Goal: Task Accomplishment & Management: Use online tool/utility

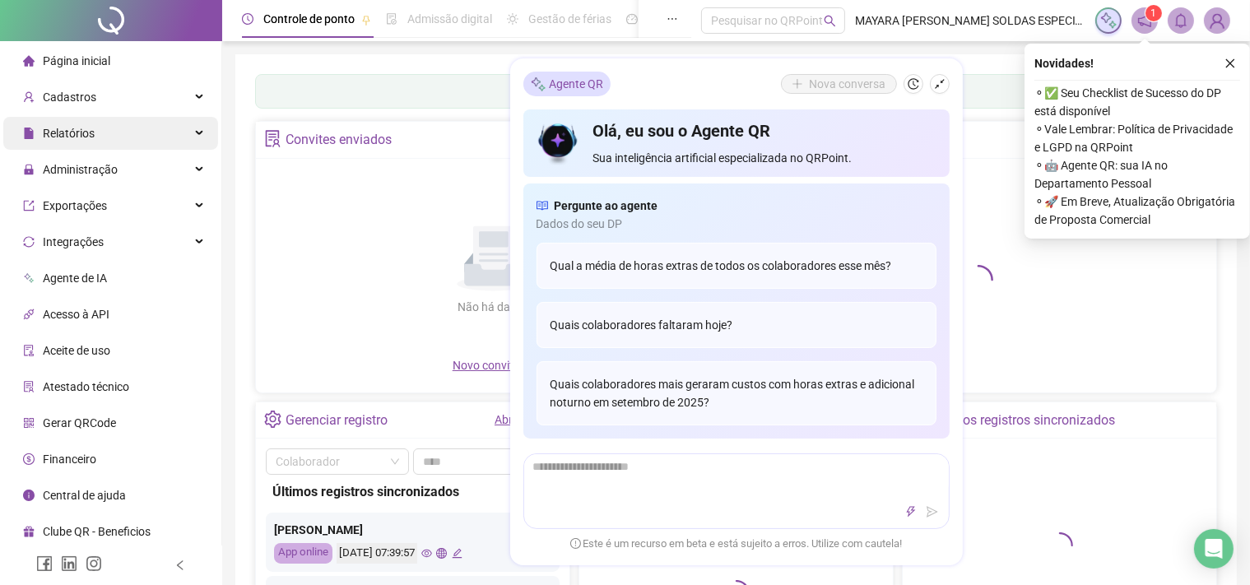
click at [110, 142] on div "Relatórios" at bounding box center [110, 133] width 215 height 33
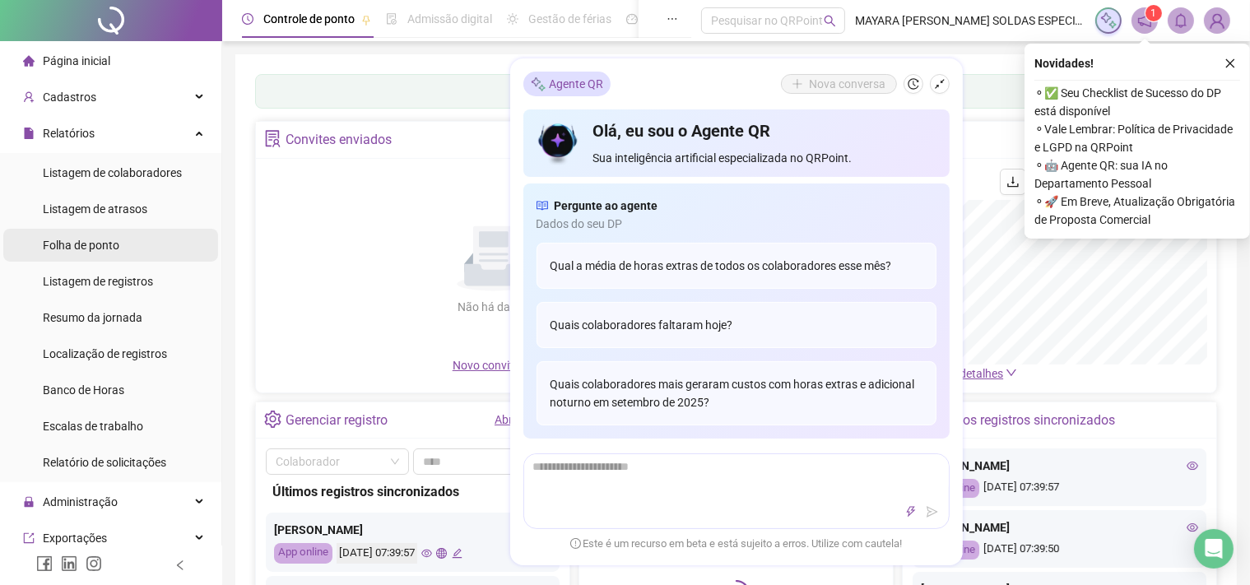
click at [117, 243] on span "Folha de ponto" at bounding box center [81, 245] width 77 height 13
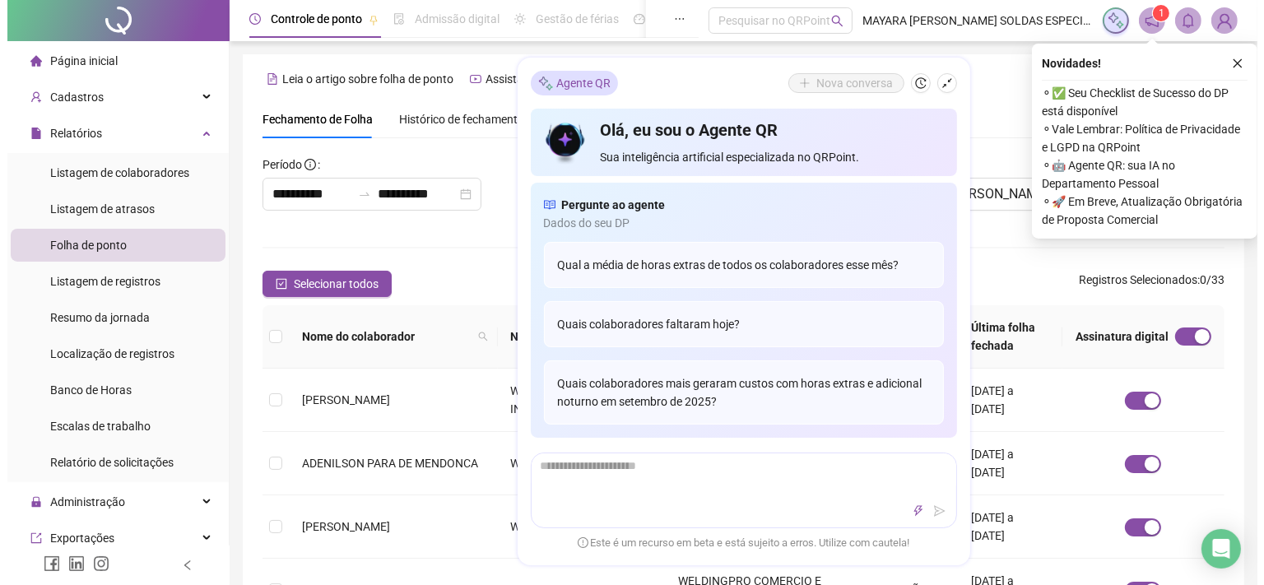
scroll to position [44, 0]
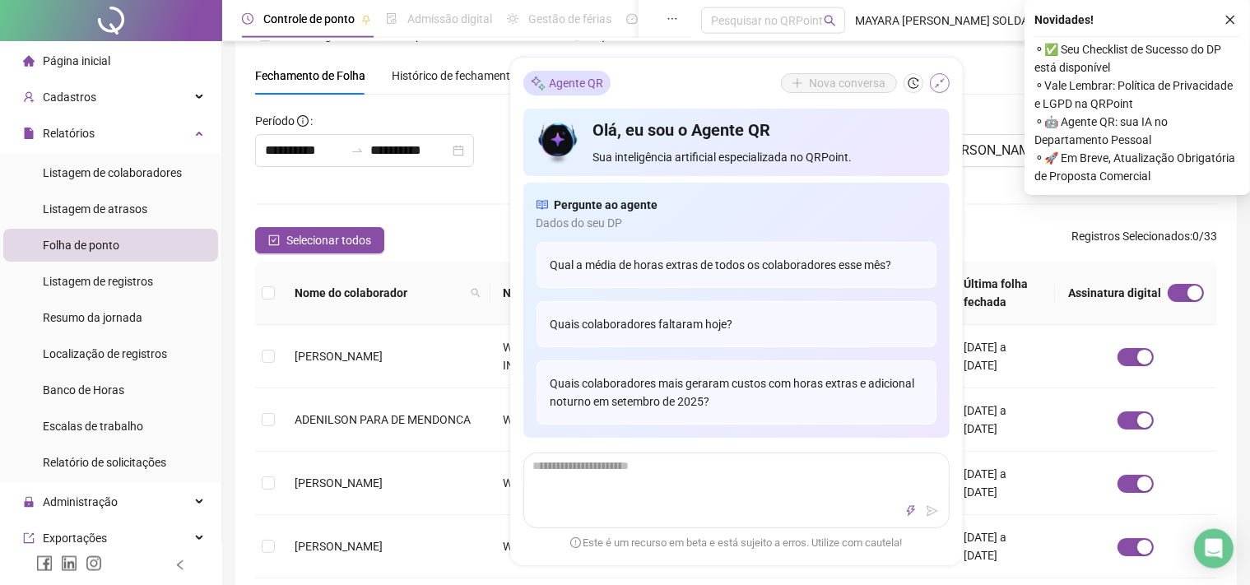
type input "**********"
click at [941, 77] on button "button" at bounding box center [940, 84] width 20 height 20
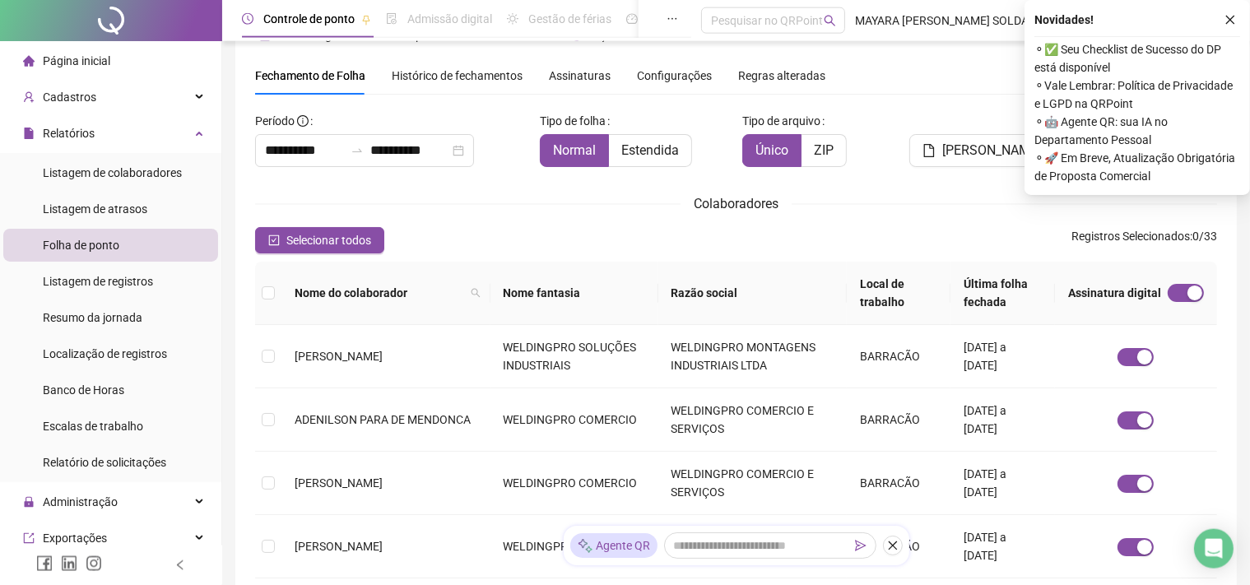
click at [578, 77] on span "Assinaturas" at bounding box center [580, 76] width 62 height 12
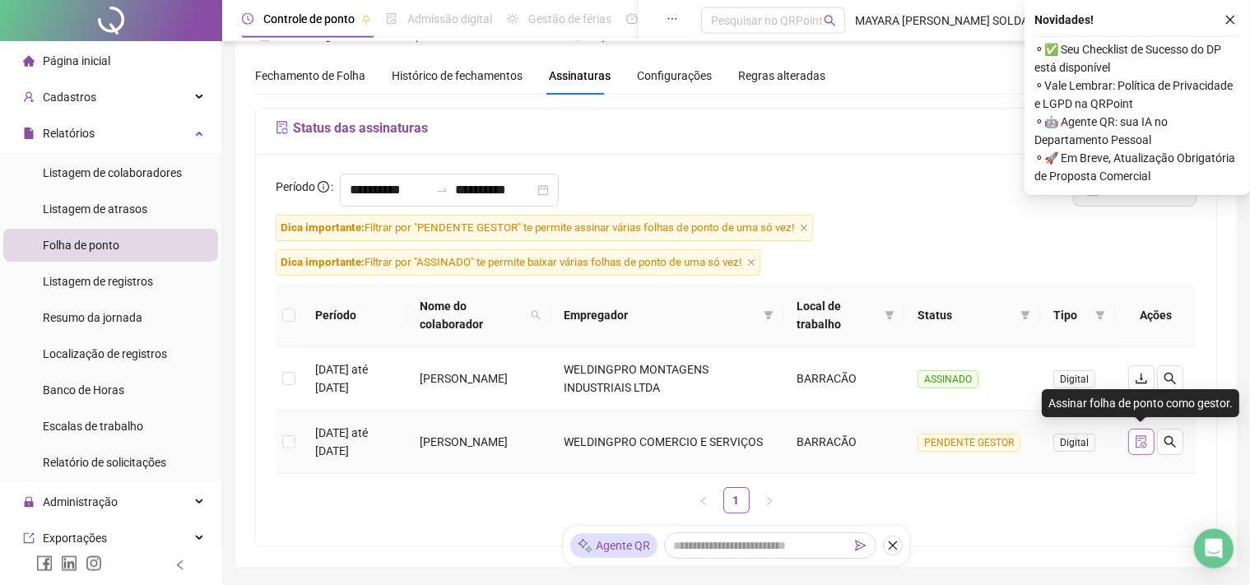
click at [1134, 442] on button "button" at bounding box center [1141, 442] width 26 height 26
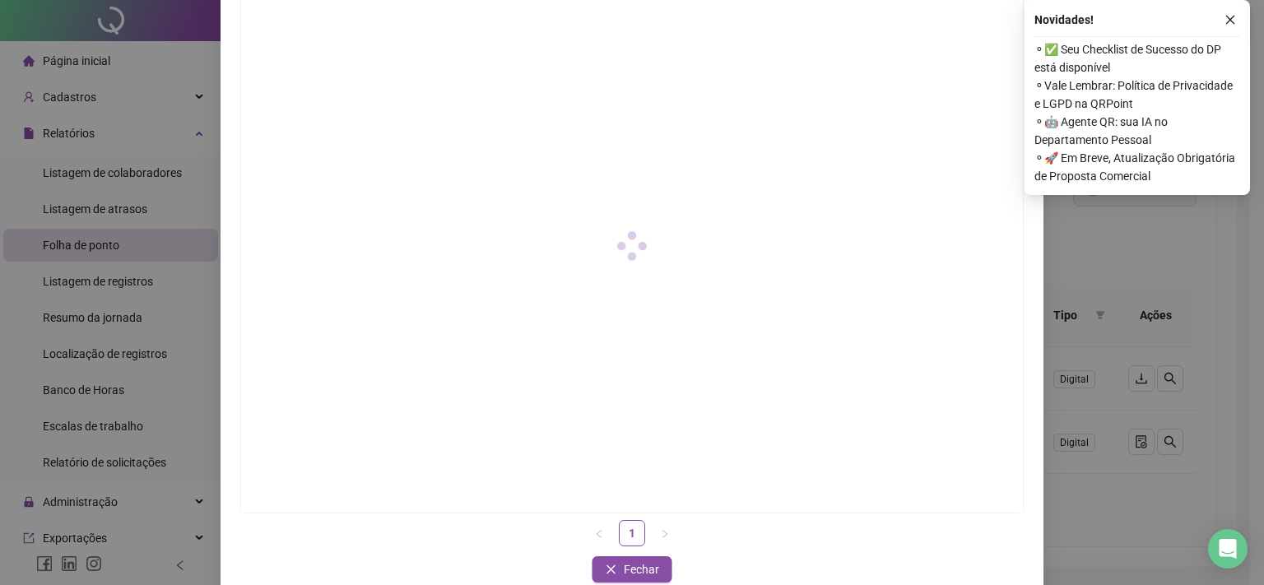
scroll to position [156, 0]
click at [1232, 19] on icon "close" at bounding box center [1230, 20] width 12 height 12
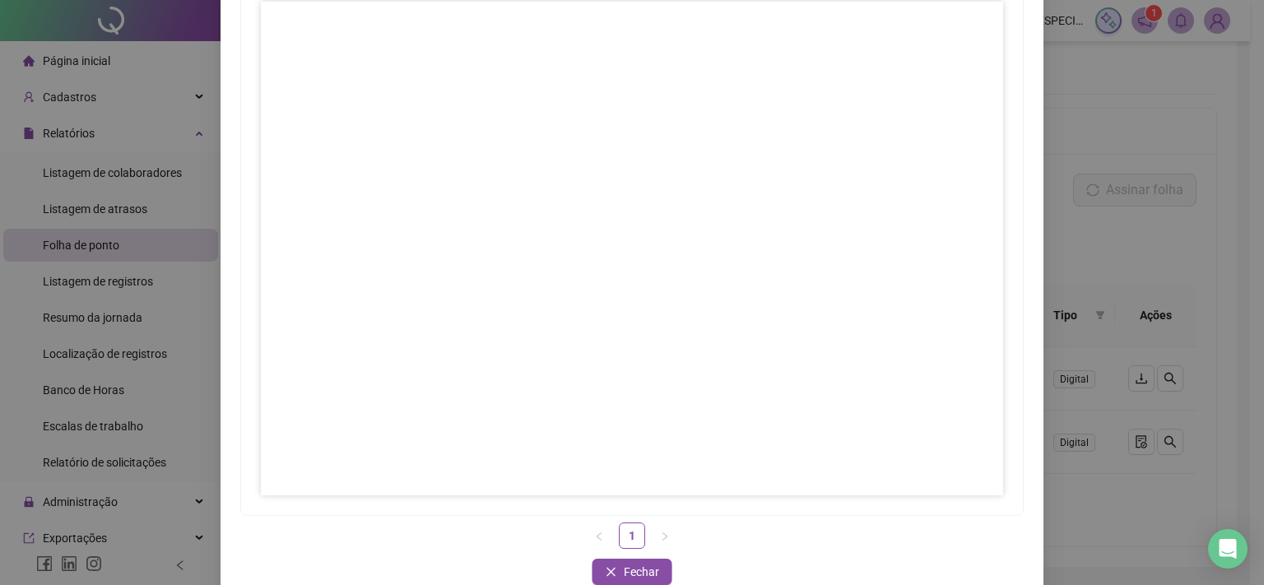
scroll to position [138, 0]
